Goal: Check status: Check status

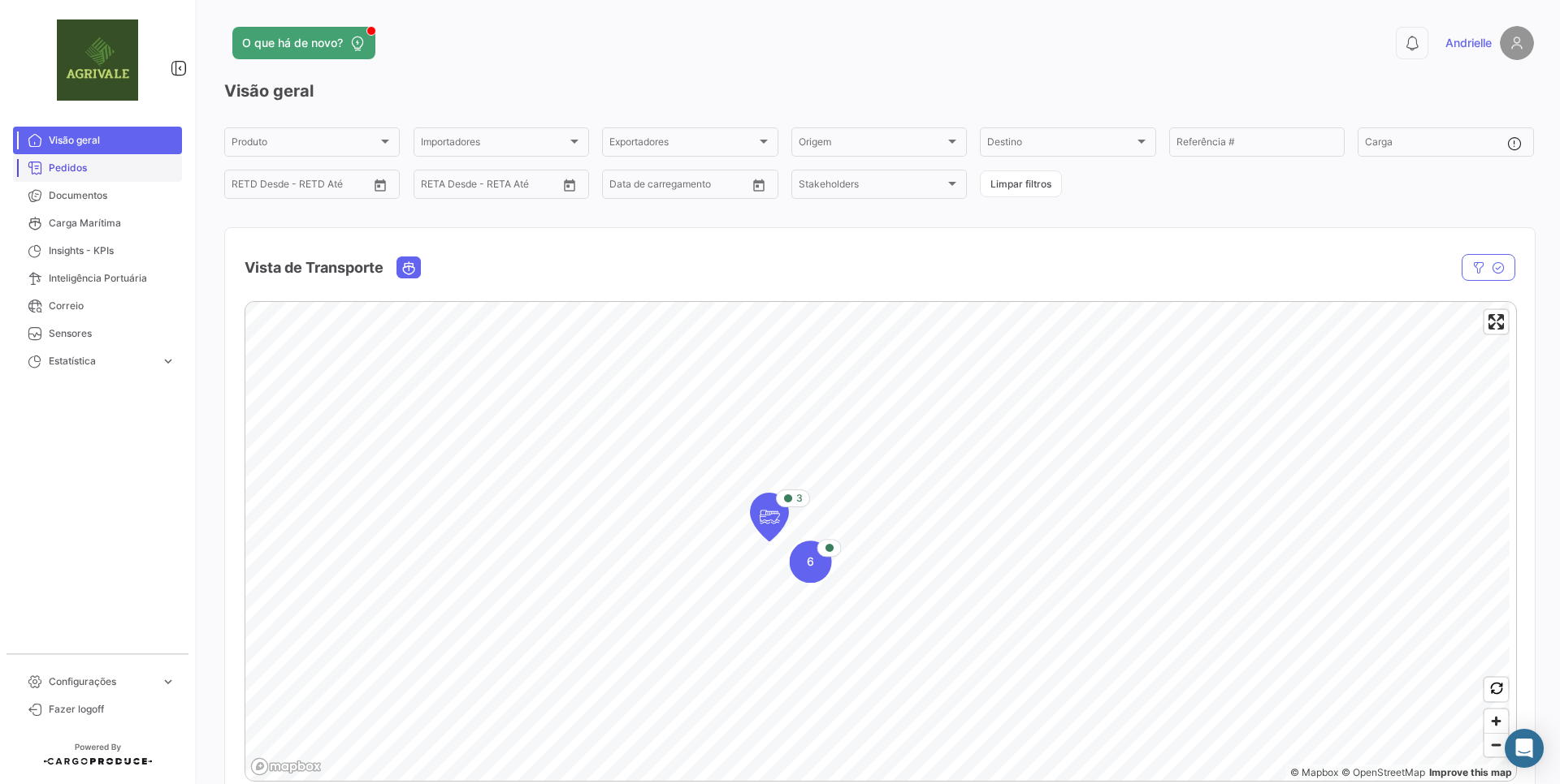
click at [78, 171] on span "Pedidos" at bounding box center [112, 168] width 127 height 15
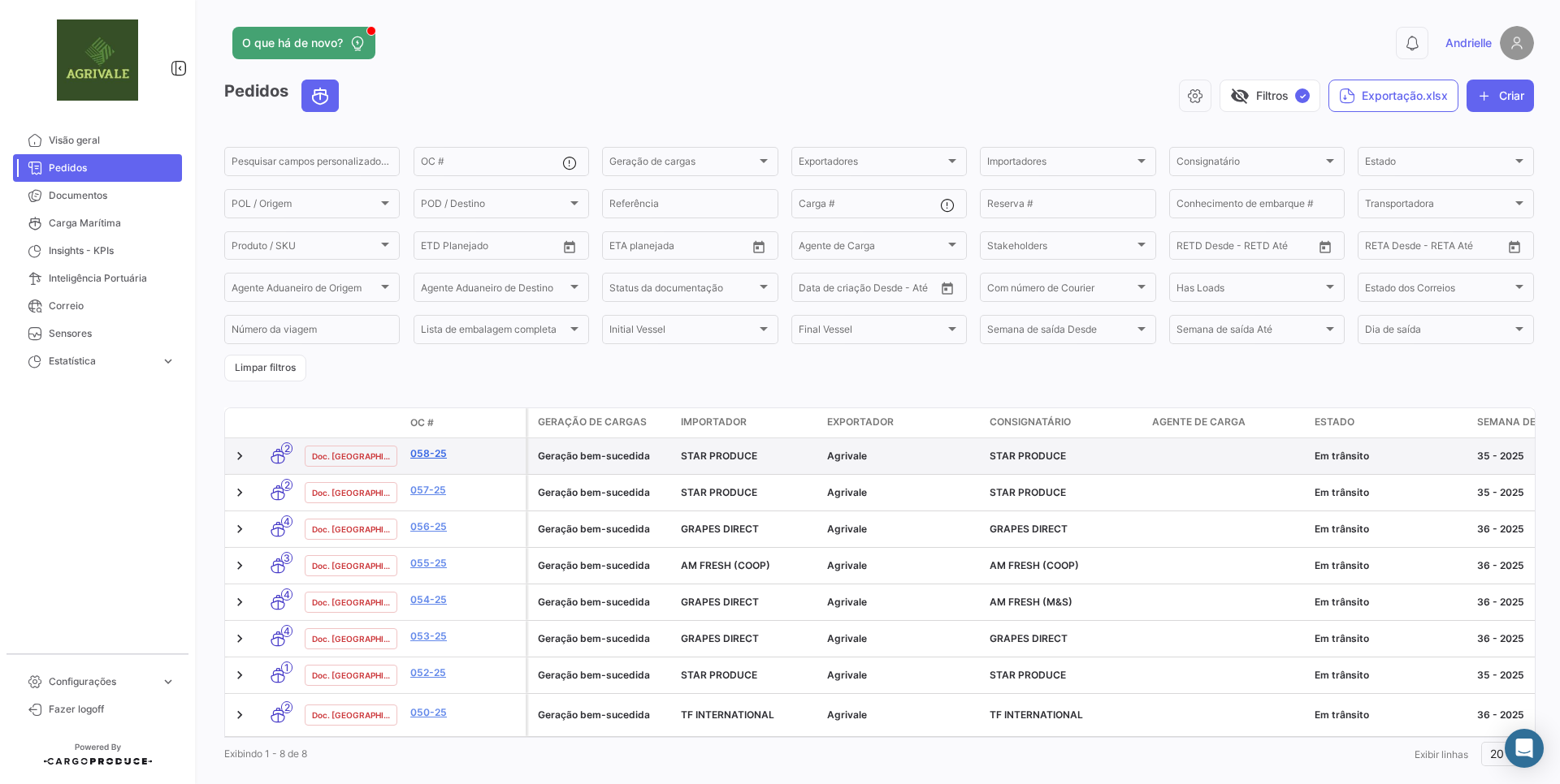
click at [442, 455] on link "058-25" at bounding box center [464, 454] width 109 height 15
